Goal: Task Accomplishment & Management: Use online tool/utility

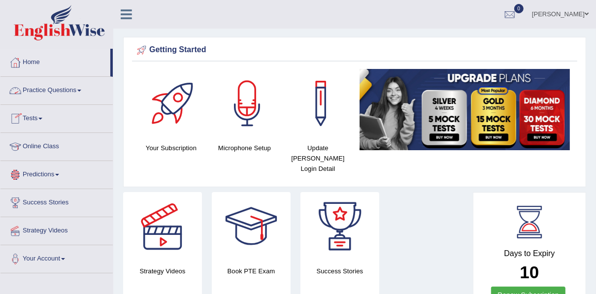
click at [48, 92] on link "Practice Questions" at bounding box center [56, 89] width 112 height 25
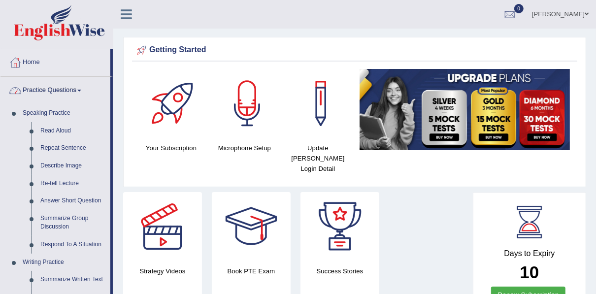
click at [48, 95] on link "Practice Questions" at bounding box center [55, 89] width 110 height 25
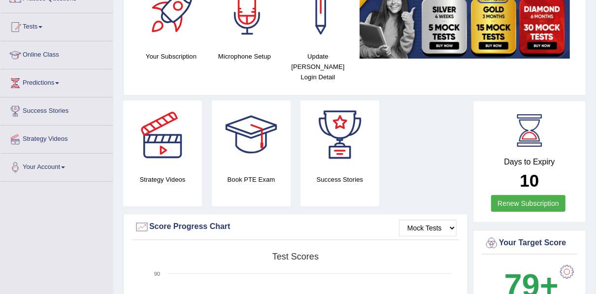
scroll to position [79, 0]
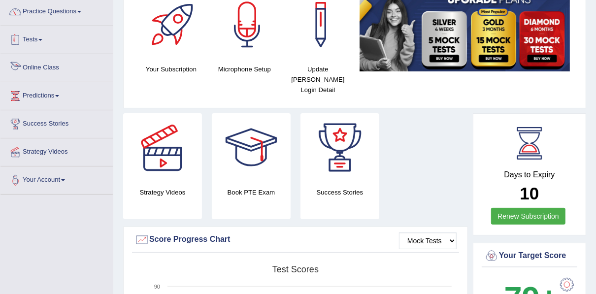
click at [39, 36] on link "Tests" at bounding box center [56, 38] width 112 height 25
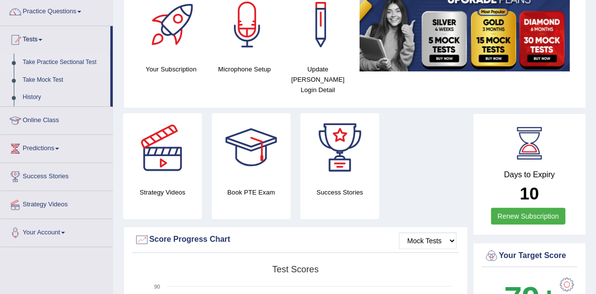
click at [44, 64] on link "Take Practice Sectional Test" at bounding box center [64, 63] width 92 height 18
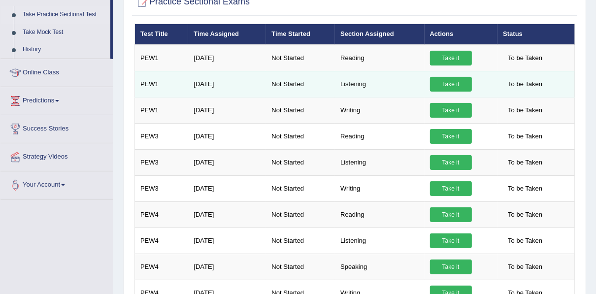
scroll to position [118, 0]
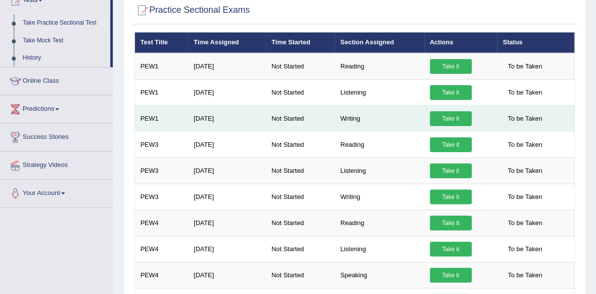
click at [444, 119] on link "Take it" at bounding box center [451, 118] width 42 height 15
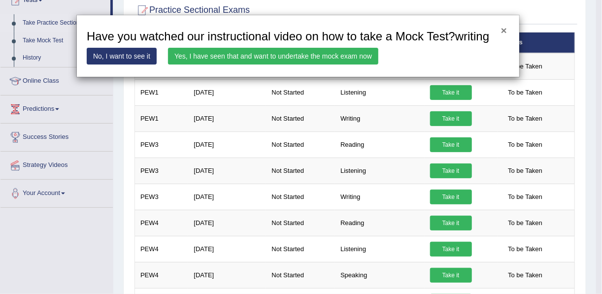
drag, startPoint x: 503, startPoint y: 30, endPoint x: 495, endPoint y: 30, distance: 7.9
click at [503, 30] on button "×" at bounding box center [504, 30] width 6 height 10
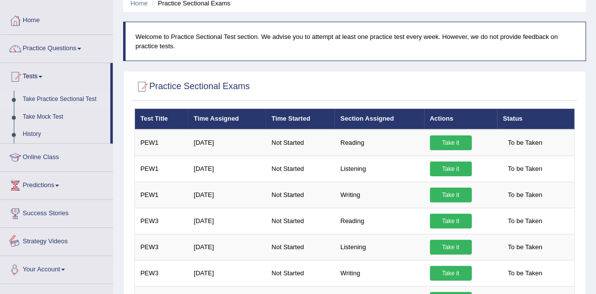
scroll to position [0, 0]
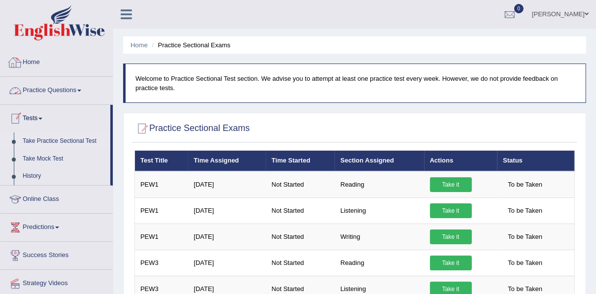
click at [25, 65] on link "Home" at bounding box center [56, 61] width 112 height 25
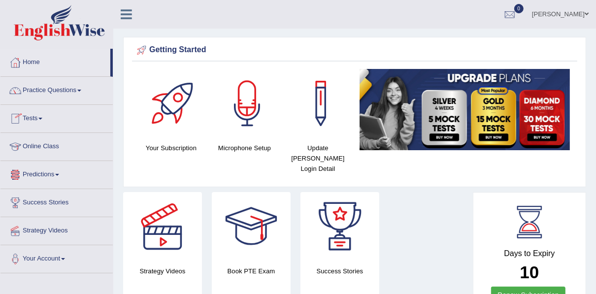
click at [47, 118] on link "Tests" at bounding box center [56, 117] width 112 height 25
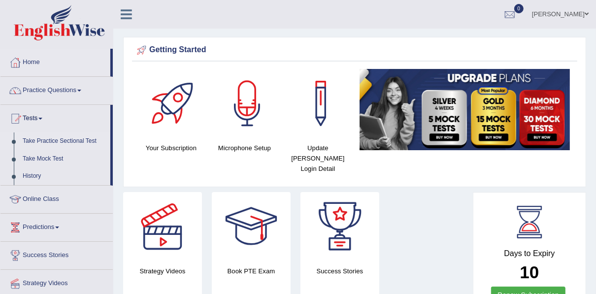
click at [44, 136] on link "Take Practice Sectional Test" at bounding box center [64, 141] width 92 height 18
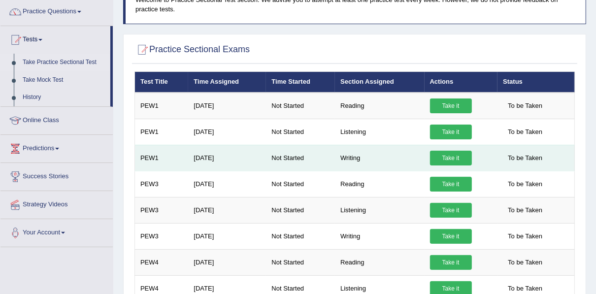
scroll to position [79, 0]
click at [448, 159] on link "Take it" at bounding box center [451, 158] width 42 height 15
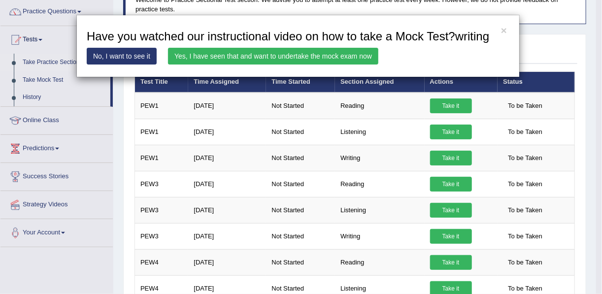
click at [303, 55] on link "Yes, I have seen that and want to undertake the mock exam now" at bounding box center [273, 56] width 210 height 17
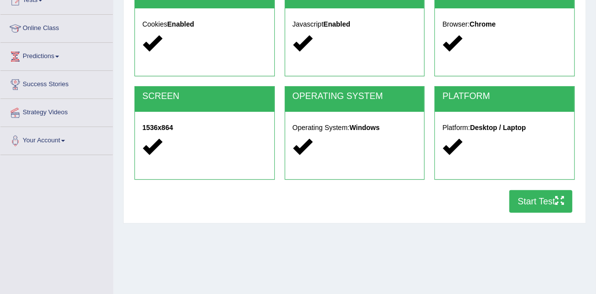
click at [518, 199] on button "Start Test" at bounding box center [540, 201] width 63 height 23
